Goal: Transaction & Acquisition: Obtain resource

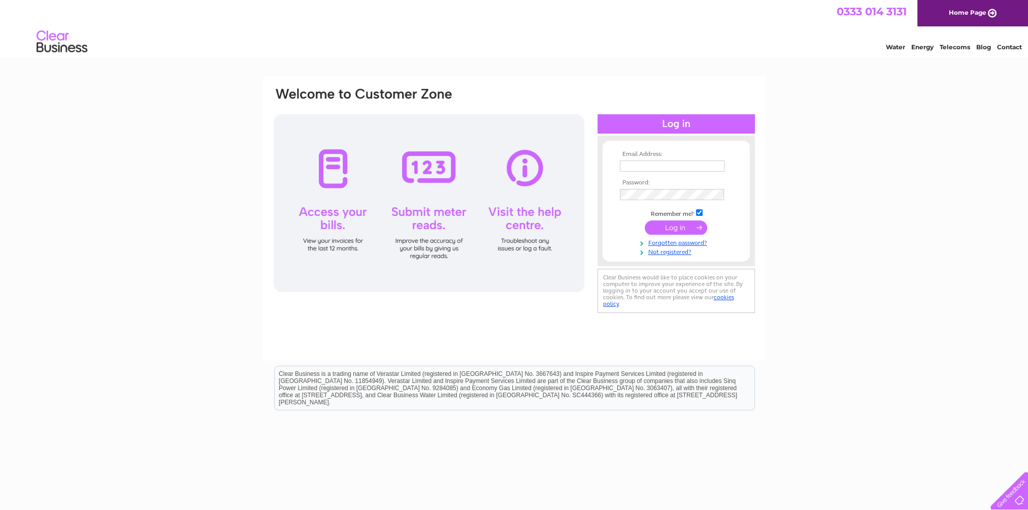
click at [646, 159] on td at bounding box center [677, 166] width 118 height 16
click at [650, 169] on input "text" at bounding box center [672, 165] width 105 height 11
type input "v"
paste input "financeuk@dofsubsea.com"
type input "financeuk@dofsubsea.com"
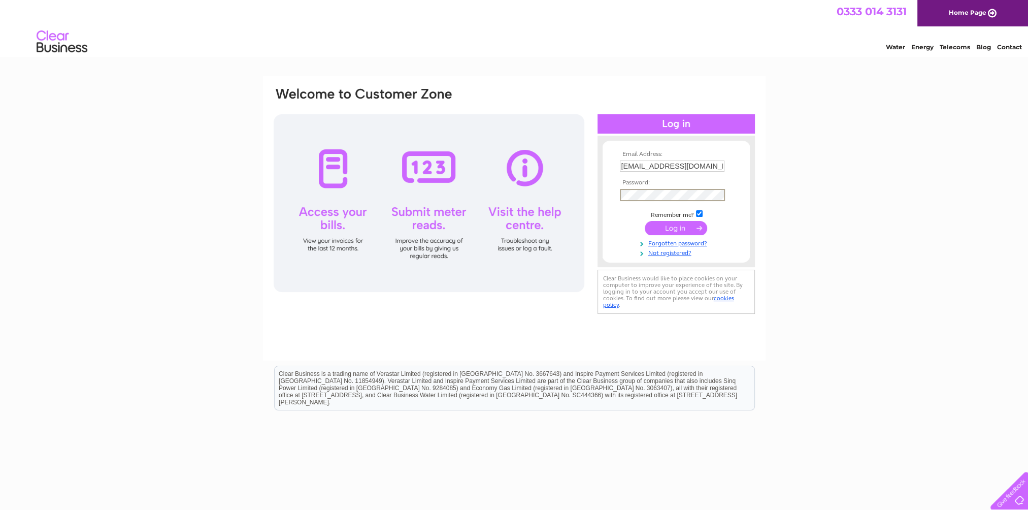
click at [677, 226] on input "submit" at bounding box center [676, 228] width 62 height 14
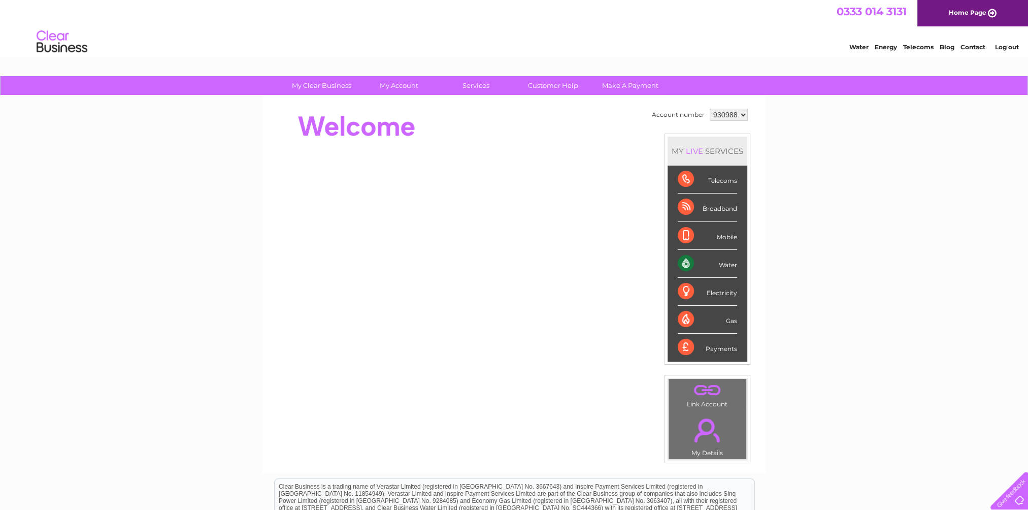
click at [744, 116] on select "930988 930989 931120" at bounding box center [729, 115] width 38 height 12
select select "930989"
click at [710, 109] on select "930988 930989 931120" at bounding box center [729, 115] width 38 height 12
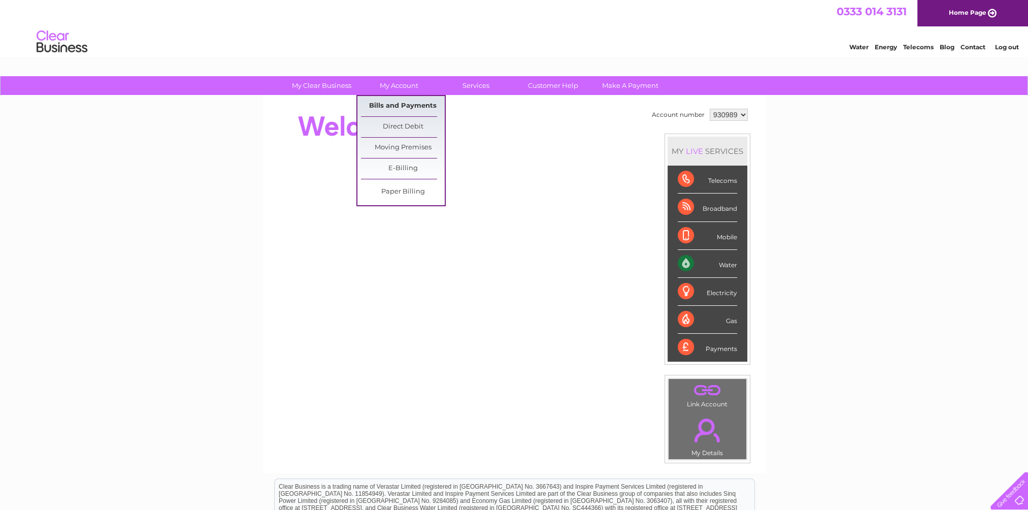
click at [398, 104] on link "Bills and Payments" at bounding box center [403, 106] width 84 height 20
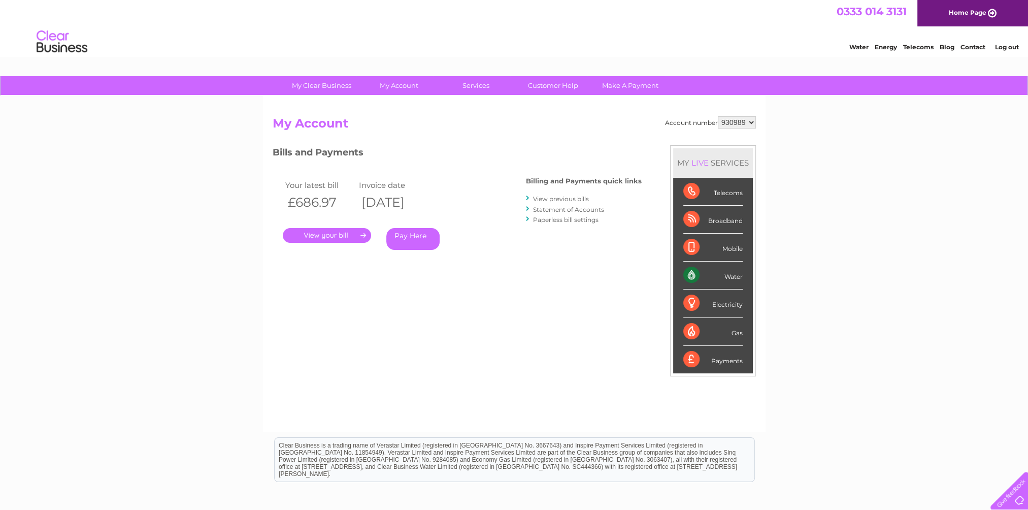
click at [353, 232] on link "." at bounding box center [327, 235] width 88 height 15
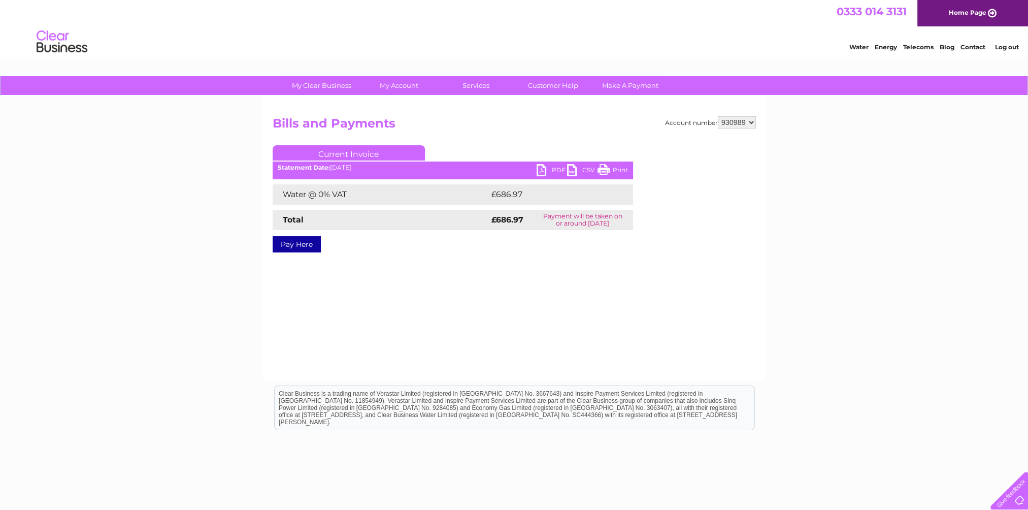
click at [547, 170] on link "PDF" at bounding box center [552, 171] width 30 height 15
click at [750, 120] on select "930988 930989 931120" at bounding box center [737, 122] width 38 height 12
select select "930988"
click at [718, 116] on select "930988 930989 931120" at bounding box center [737, 122] width 38 height 12
click at [541, 170] on link "PDF" at bounding box center [552, 171] width 30 height 15
